Goal: Information Seeking & Learning: Learn about a topic

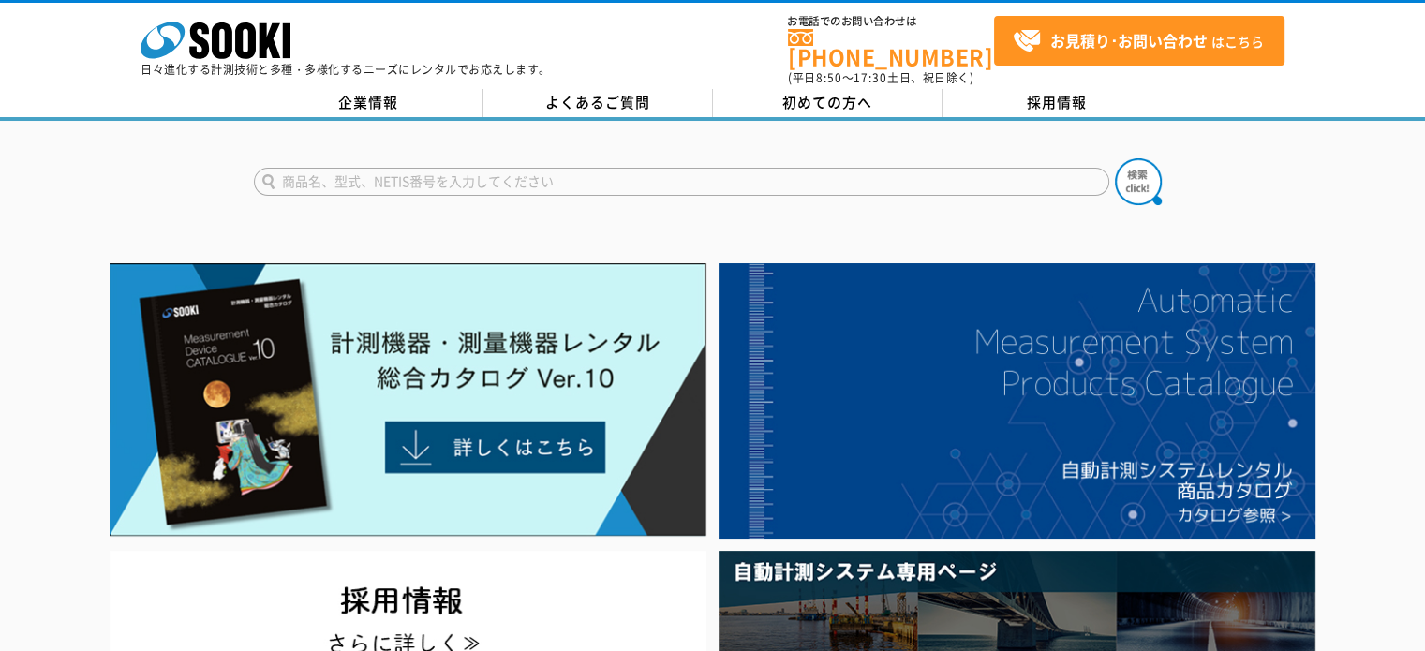
click at [377, 168] on input "text" at bounding box center [681, 182] width 855 height 28
type input "み"
type input "無線機"
click at [1115, 158] on button at bounding box center [1138, 181] width 47 height 47
